Goal: Task Accomplishment & Management: Use online tool/utility

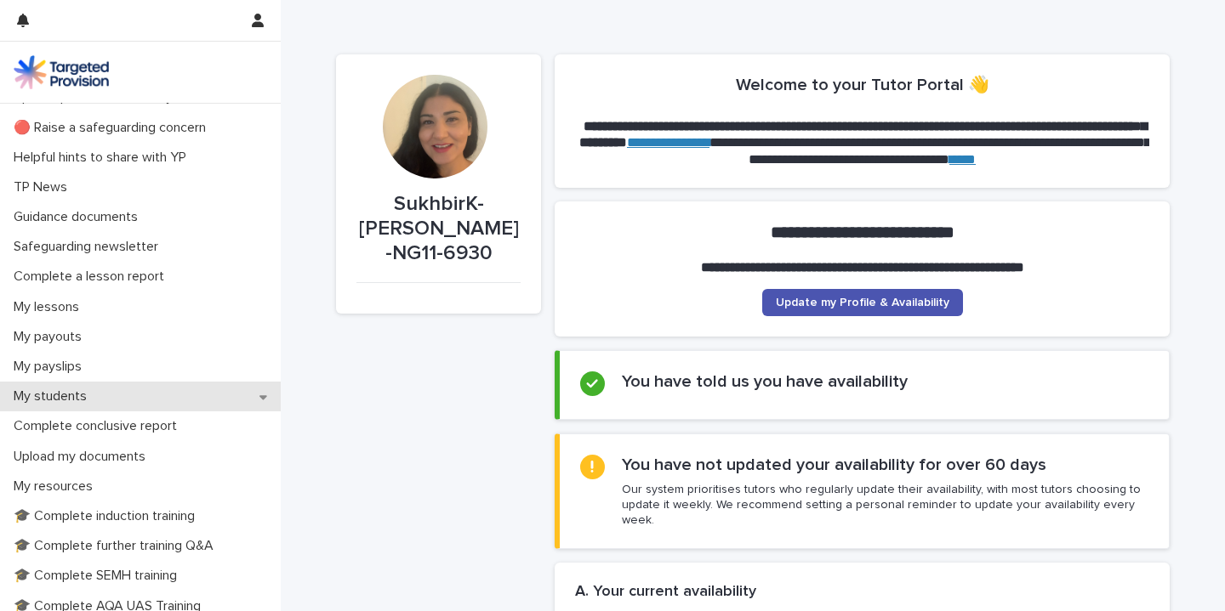
scroll to position [48, 0]
click at [66, 399] on p "My students" at bounding box center [54, 398] width 94 height 16
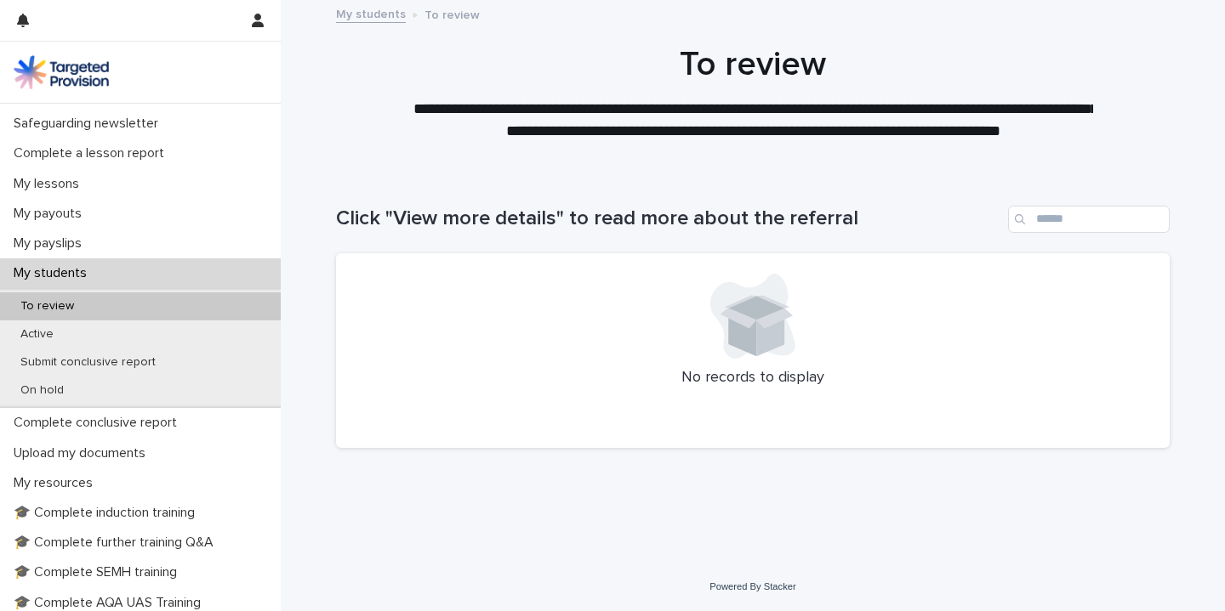
scroll to position [231, 0]
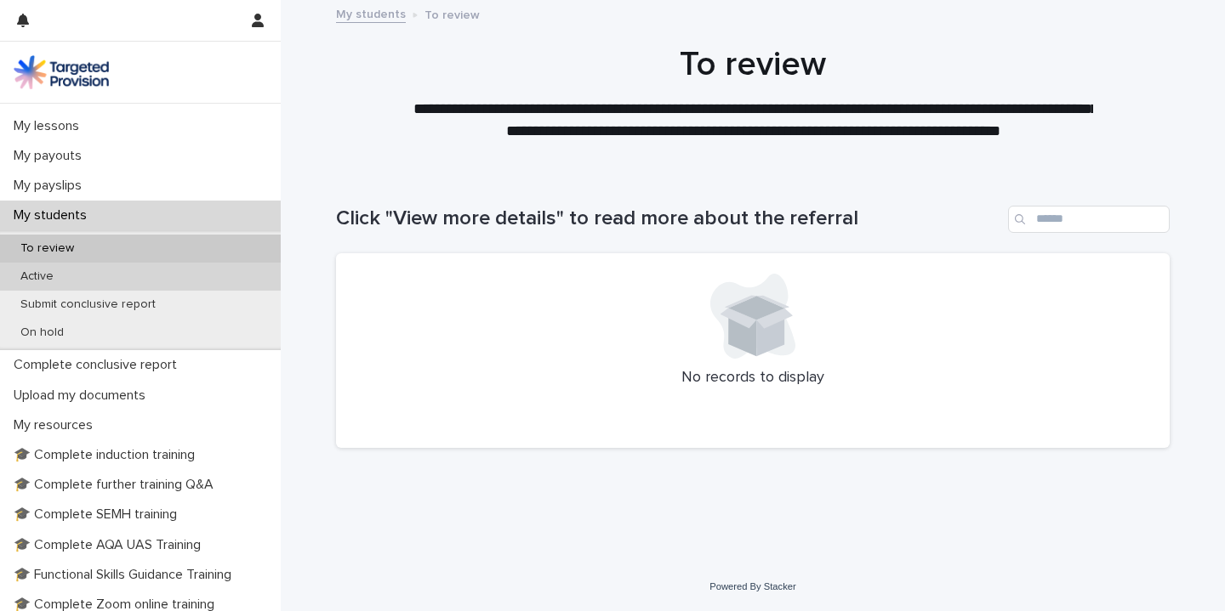
click at [44, 276] on p "Active" at bounding box center [37, 277] width 60 height 14
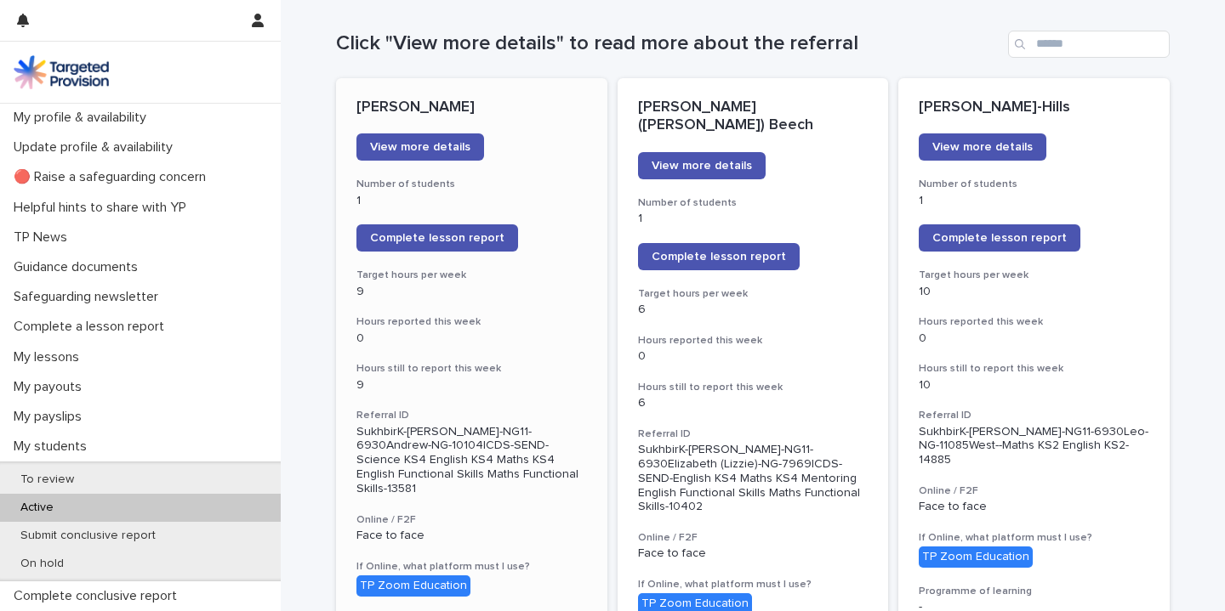
scroll to position [173, 0]
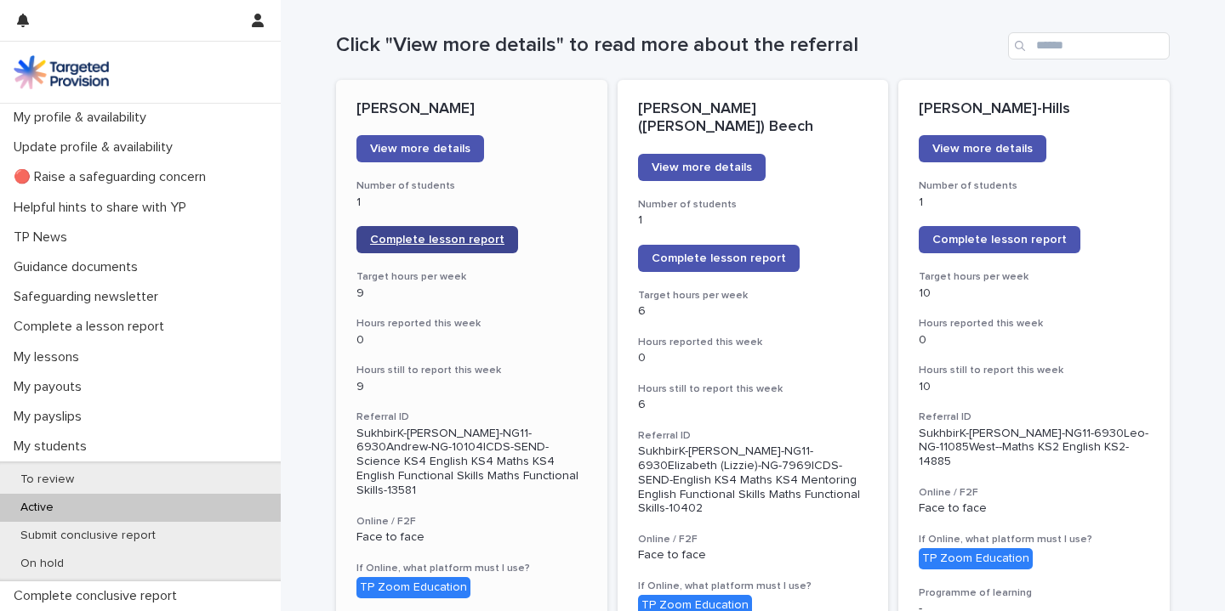
click at [470, 244] on span "Complete lesson report" at bounding box center [437, 240] width 134 height 12
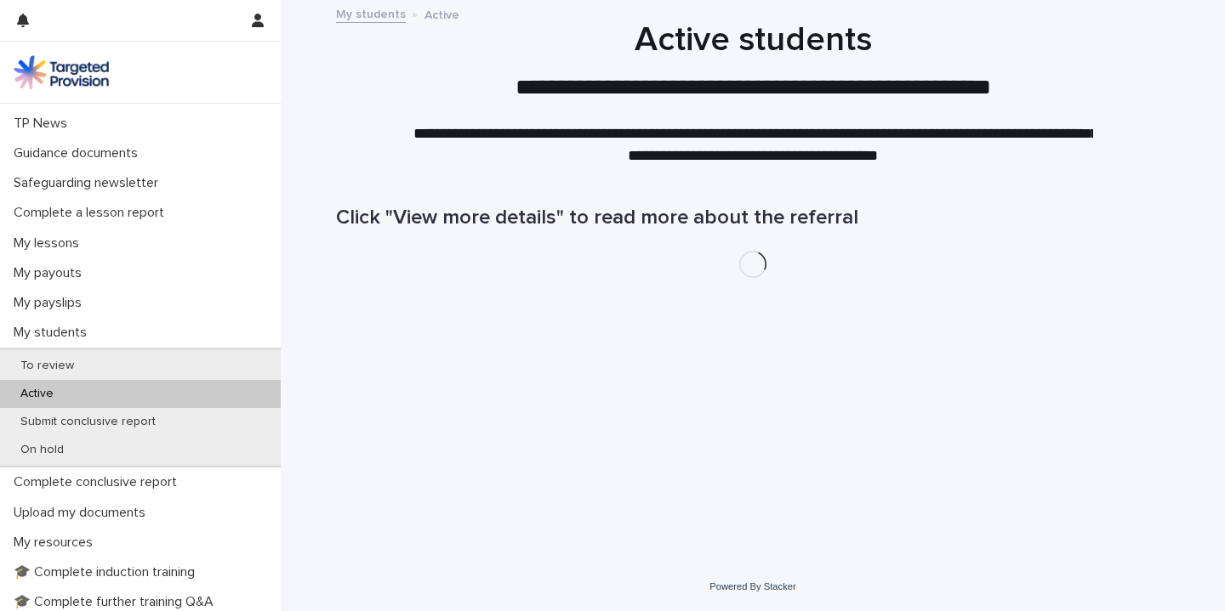
scroll to position [132, 0]
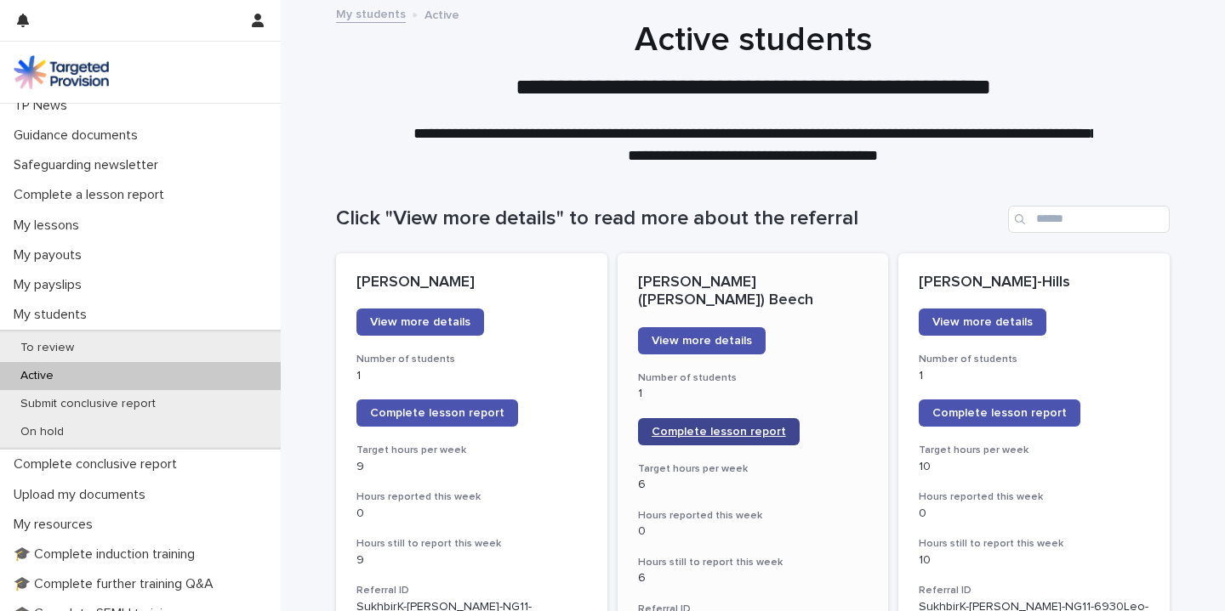
click at [767, 426] on span "Complete lesson report" at bounding box center [718, 432] width 134 height 12
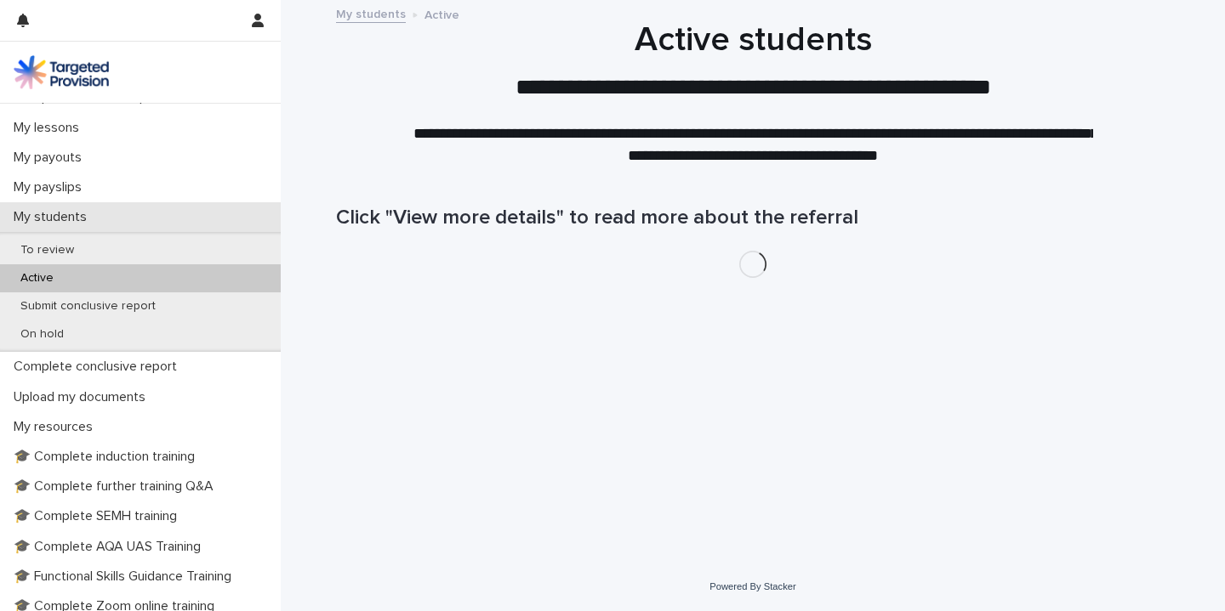
scroll to position [244, 0]
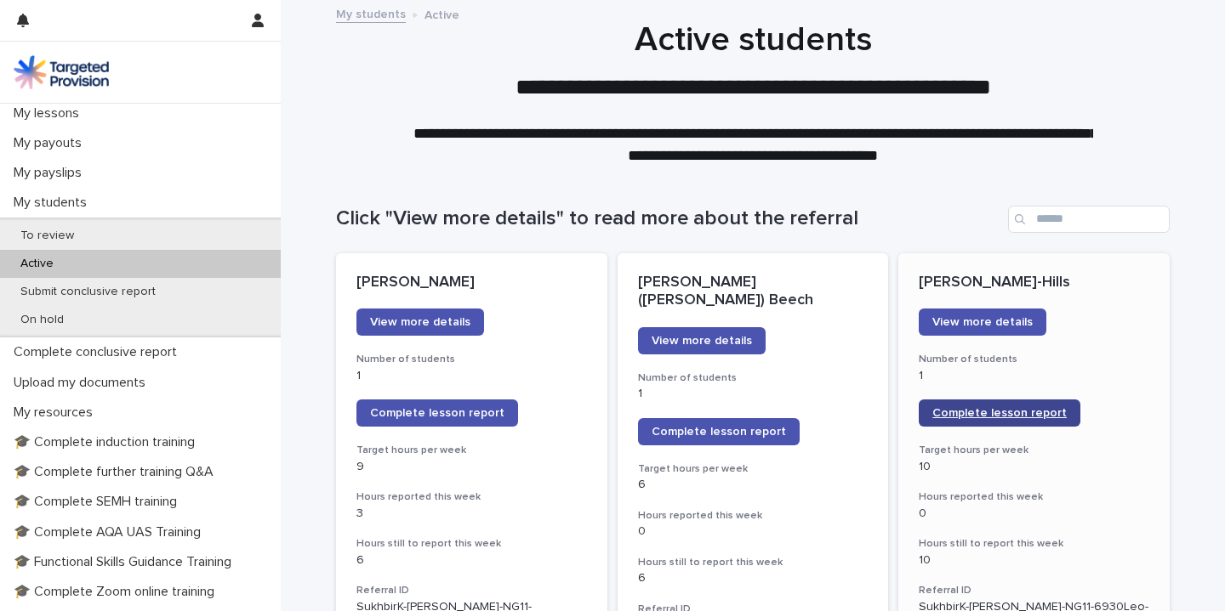
click at [955, 415] on span "Complete lesson report" at bounding box center [999, 413] width 134 height 12
